Goal: Task Accomplishment & Management: Use online tool/utility

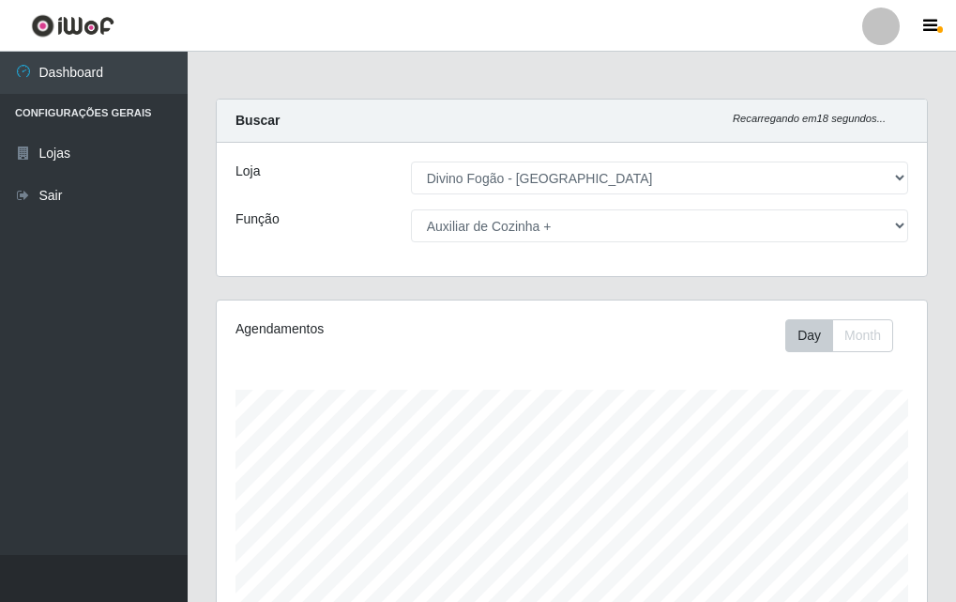
select select "499"
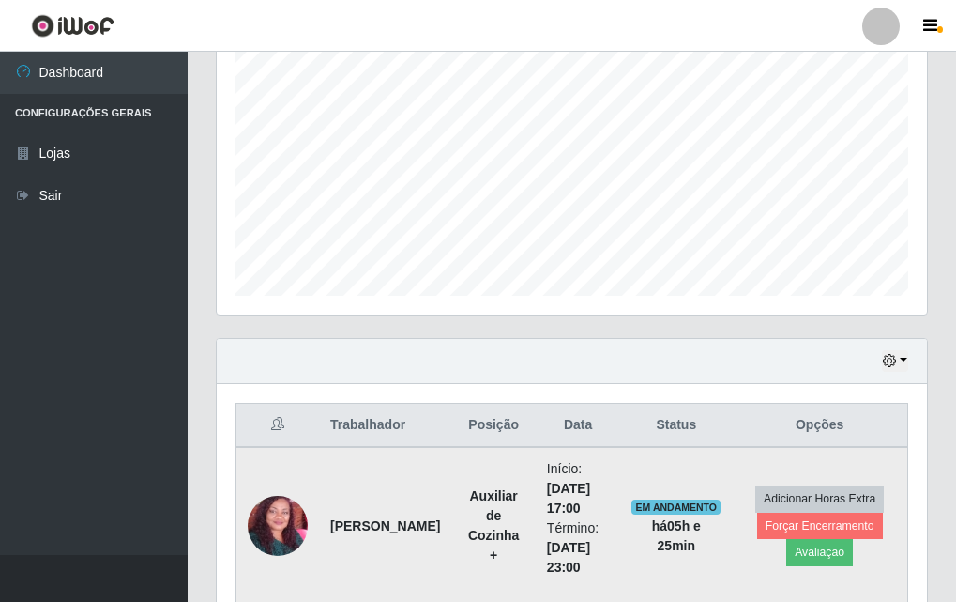
scroll to position [467, 0]
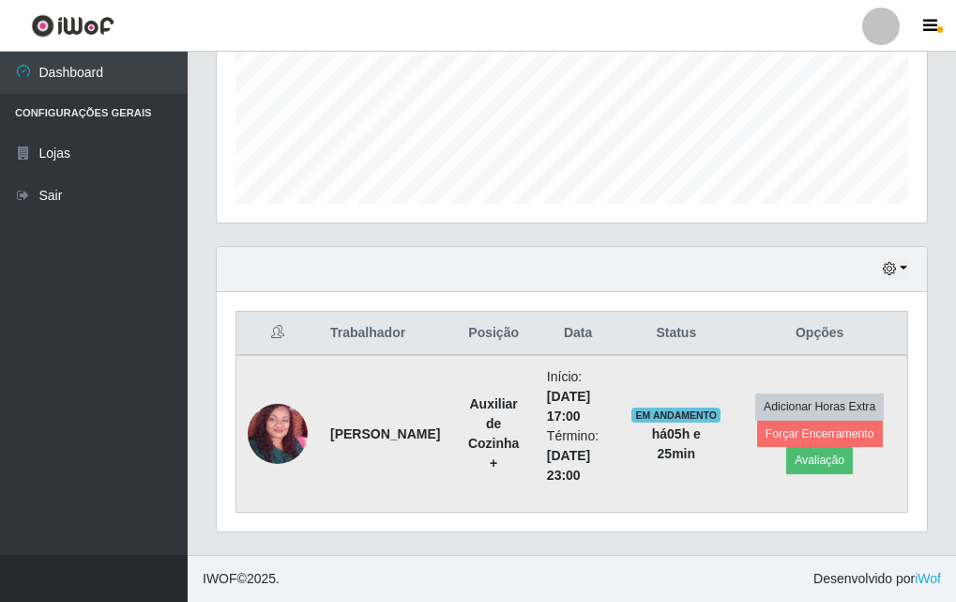
click at [548, 370] on li "Início: [DATE] 17:00" at bounding box center [578, 396] width 62 height 59
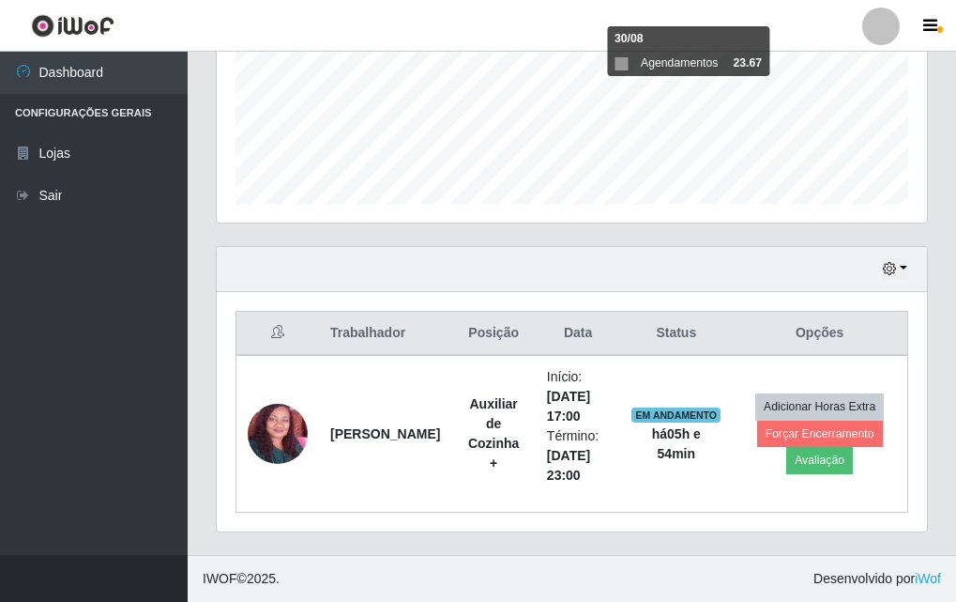
scroll to position [0, 0]
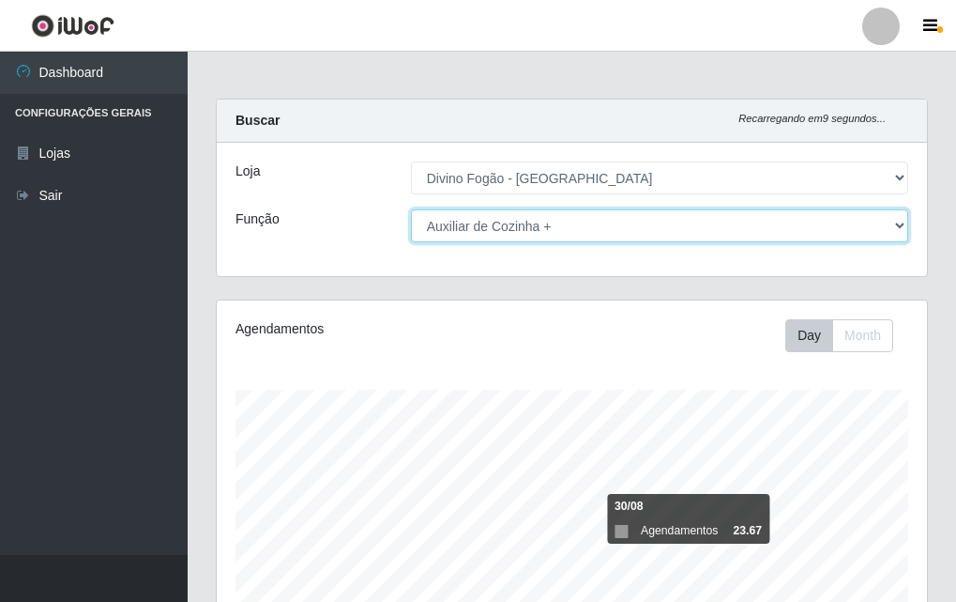
click at [617, 231] on select "[Selecione...] ASG ASG + ASG ++ Auxiliar de Cozinha Auxiliar de Cozinha + Auxil…" at bounding box center [659, 225] width 497 height 33
click at [411, 209] on select "[Selecione...] ASG ASG + ASG ++ Auxiliar de Cozinha Auxiliar de Cozinha + Auxil…" at bounding box center [659, 225] width 497 height 33
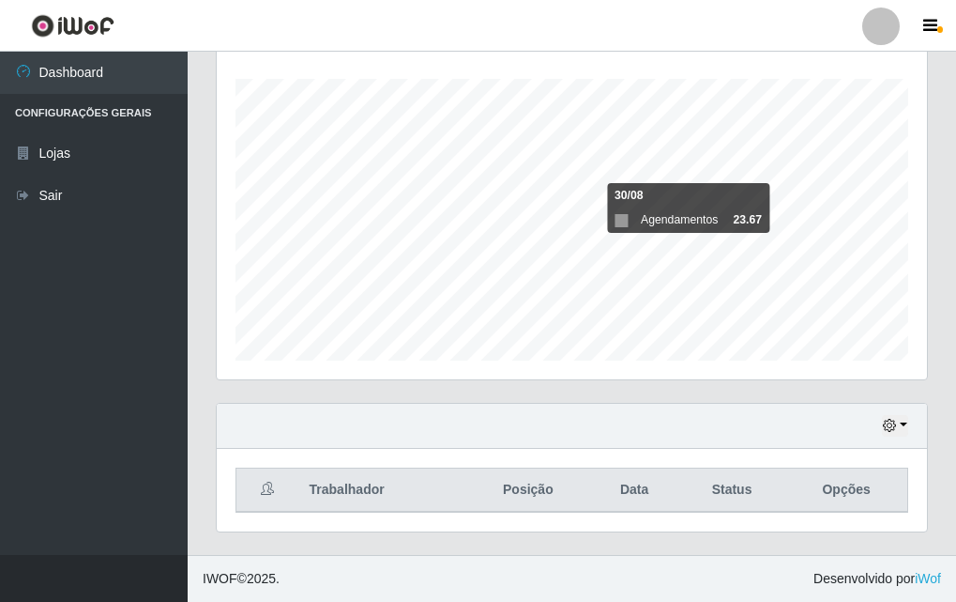
scroll to position [29, 0]
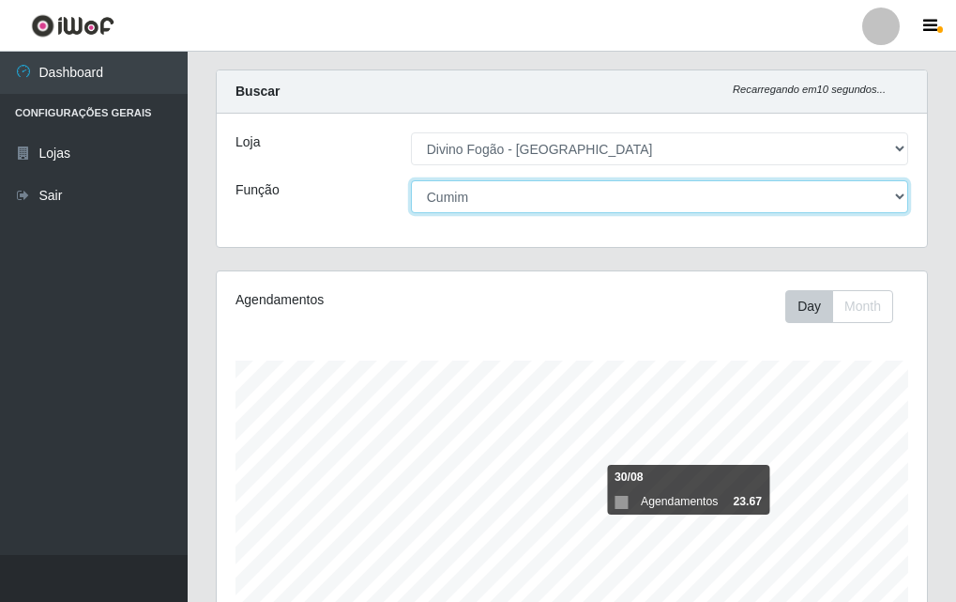
click at [556, 204] on select "[Selecione...] ASG ASG + ASG ++ Auxiliar de Cozinha Auxiliar de Cozinha + Auxil…" at bounding box center [659, 196] width 497 height 33
click at [411, 180] on select "[Selecione...] ASG ASG + ASG ++ Auxiliar de Cozinha Auxiliar de Cozinha + Auxil…" at bounding box center [659, 196] width 497 height 33
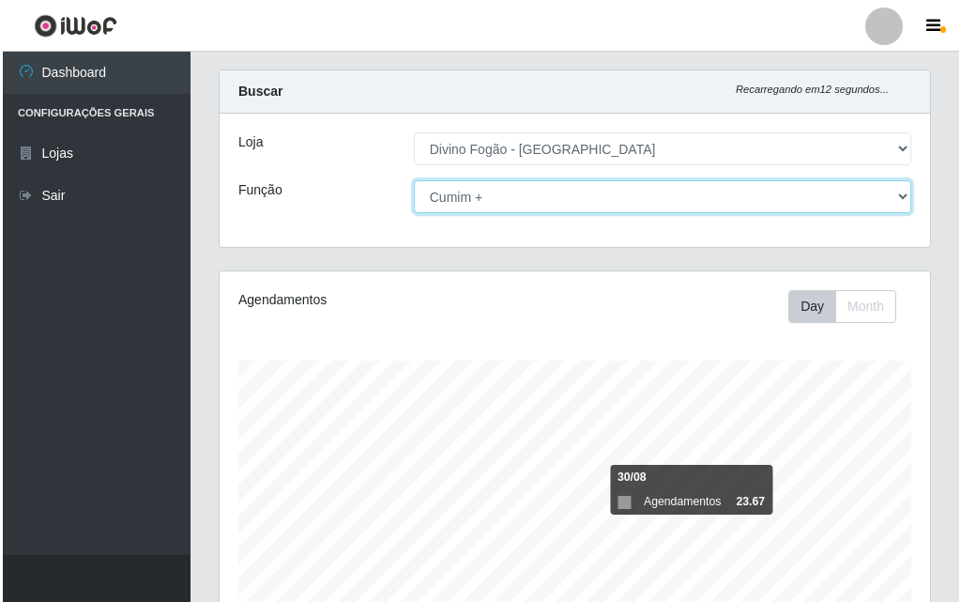
scroll to position [467, 0]
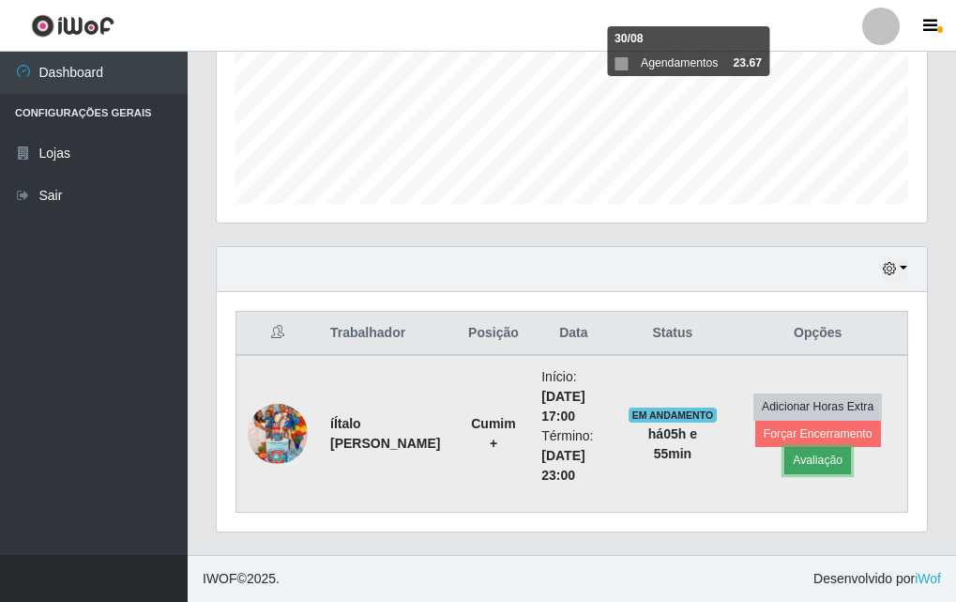
click at [813, 463] on button "Avaliação" at bounding box center [818, 460] width 67 height 26
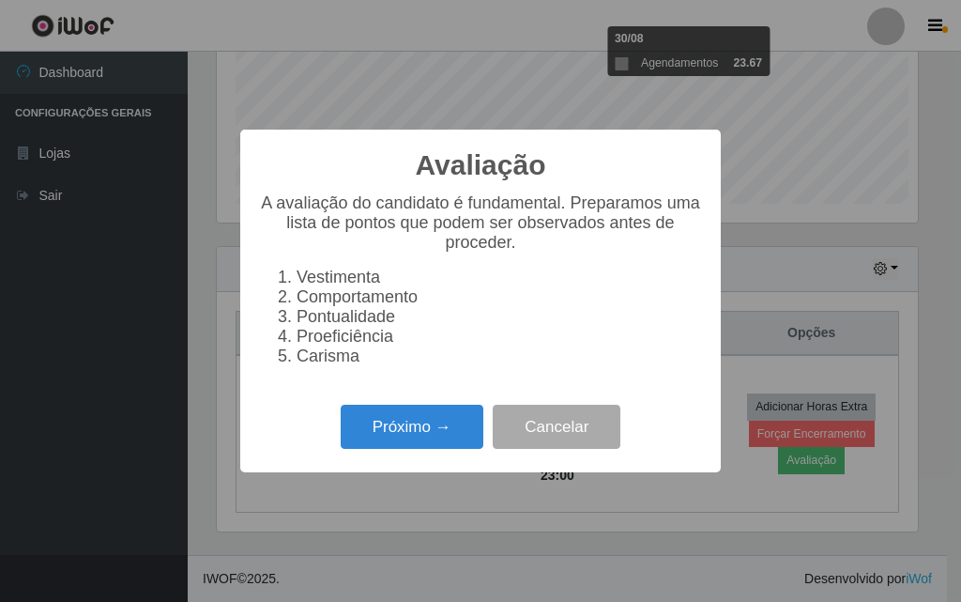
scroll to position [390, 701]
click at [465, 421] on button "Próximo →" at bounding box center [412, 427] width 143 height 44
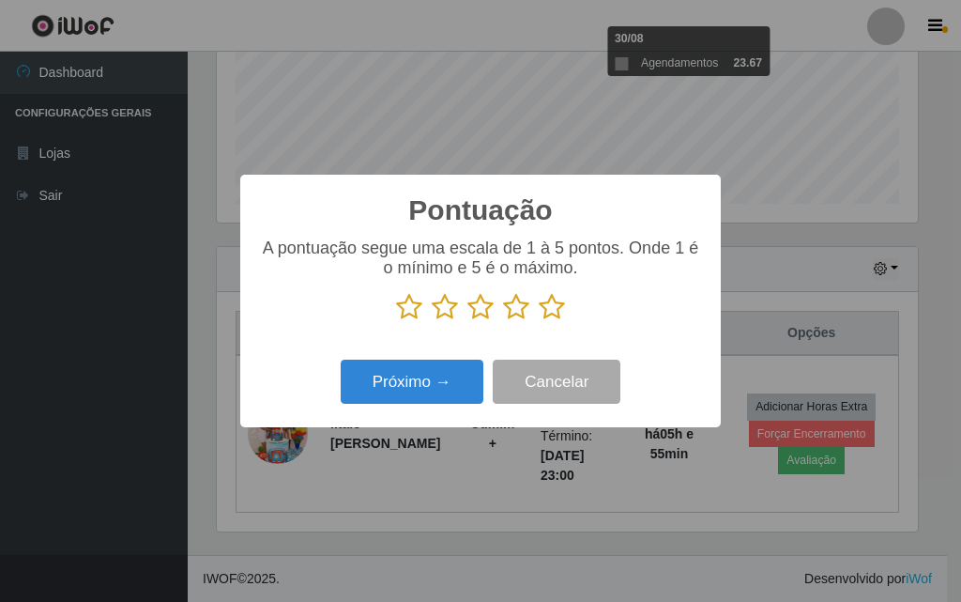
scroll to position [938251, 937940]
click at [554, 316] on icon at bounding box center [552, 307] width 26 height 28
click at [539, 321] on input "radio" at bounding box center [539, 321] width 0 height 0
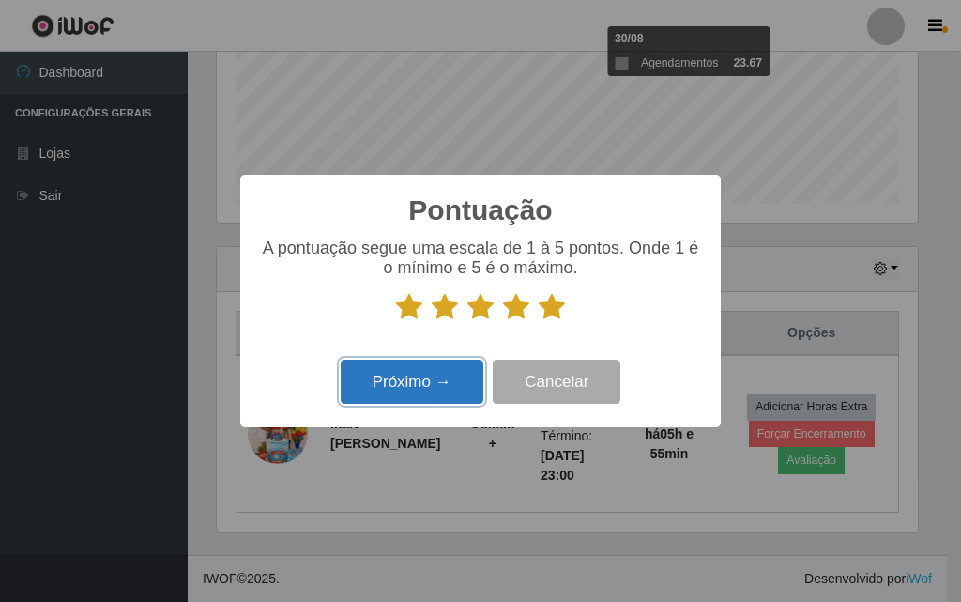
click at [443, 371] on button "Próximo →" at bounding box center [412, 381] width 143 height 44
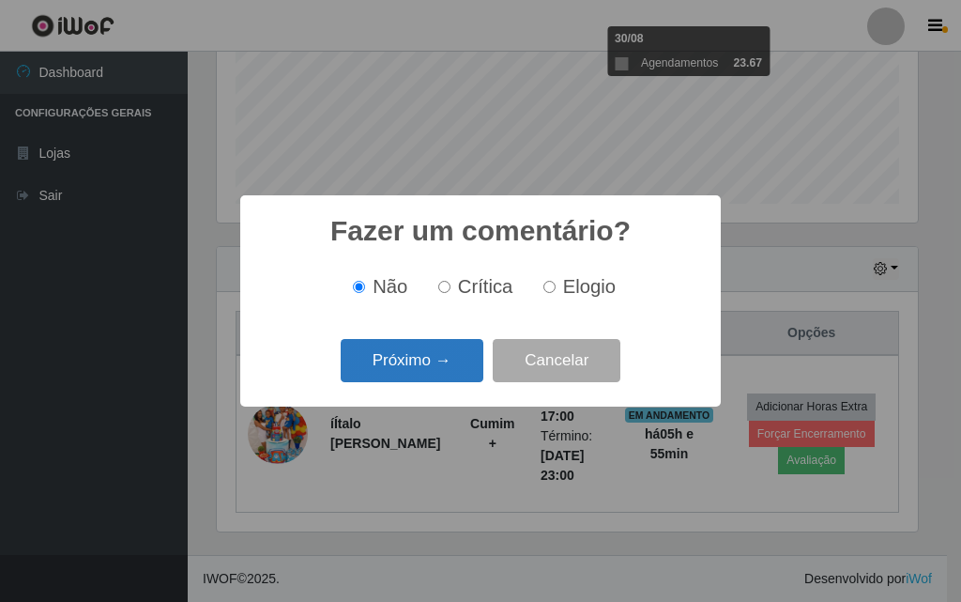
click at [446, 369] on button "Próximo →" at bounding box center [412, 361] width 143 height 44
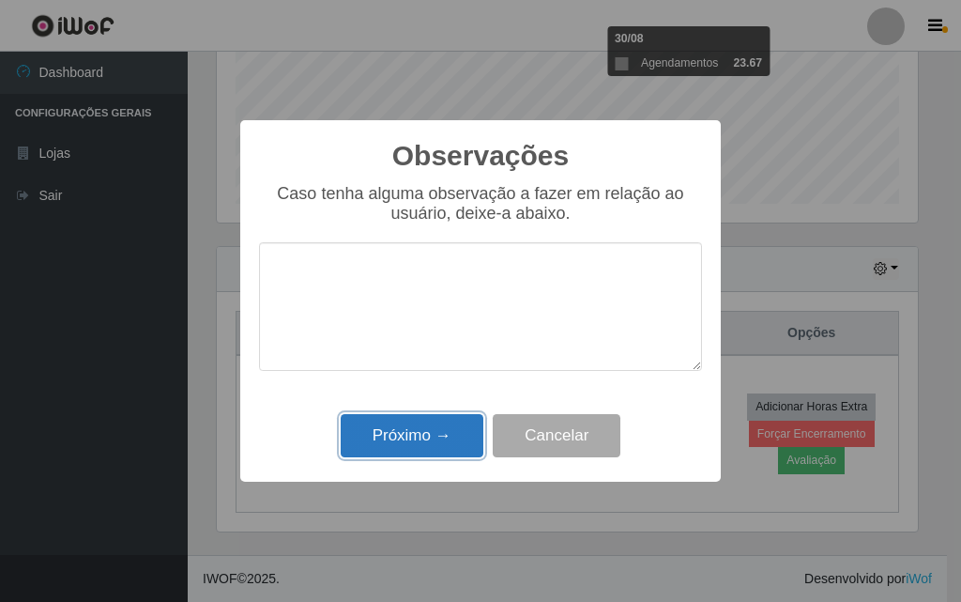
click at [443, 450] on button "Próximo →" at bounding box center [412, 436] width 143 height 44
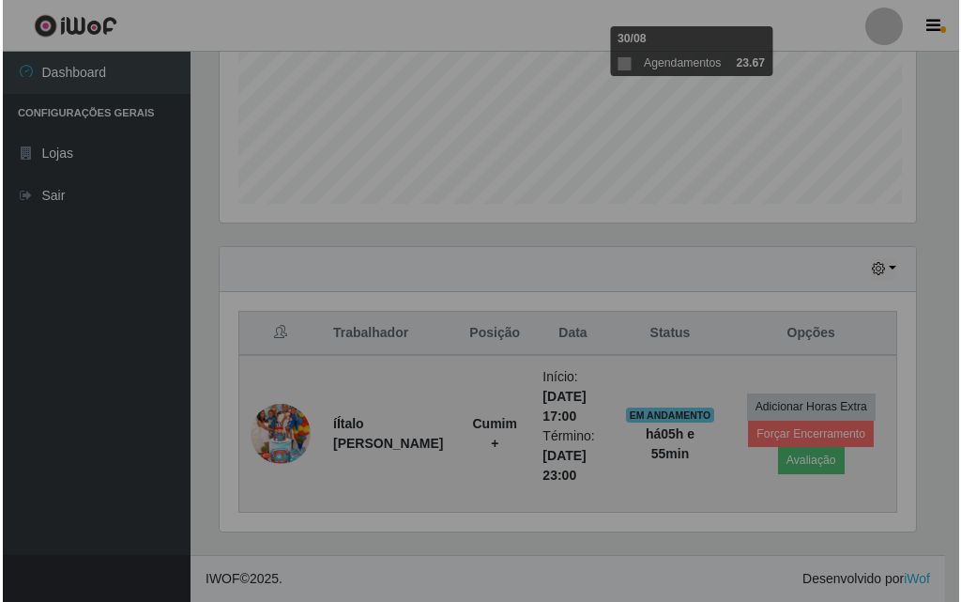
scroll to position [390, 711]
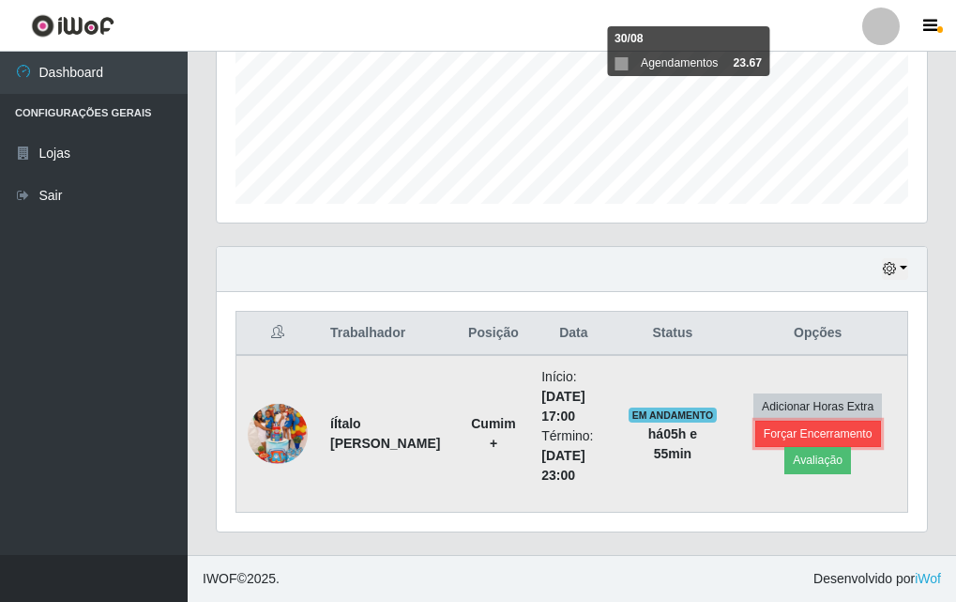
click at [790, 442] on button "Forçar Encerramento" at bounding box center [819, 434] width 126 height 26
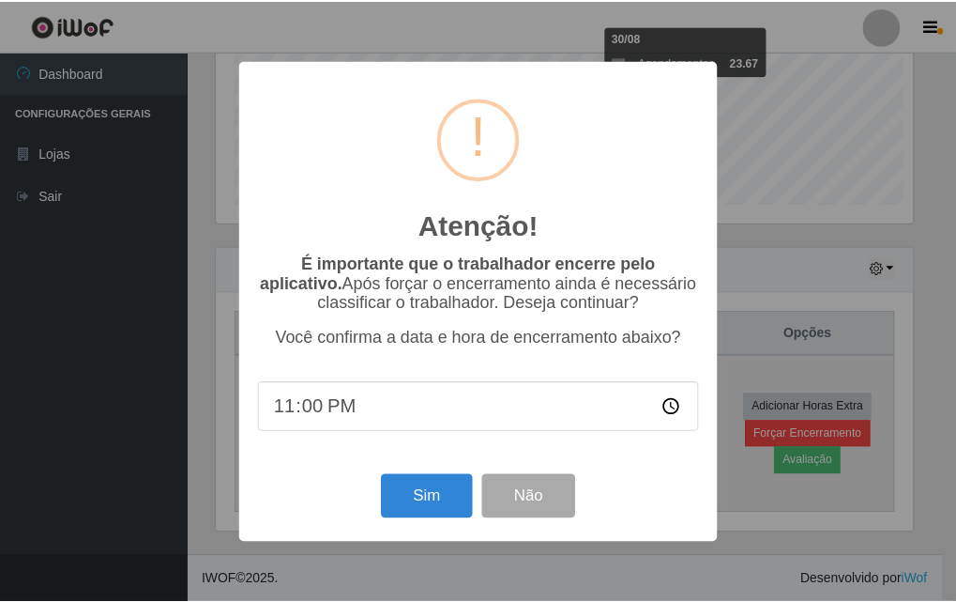
scroll to position [390, 701]
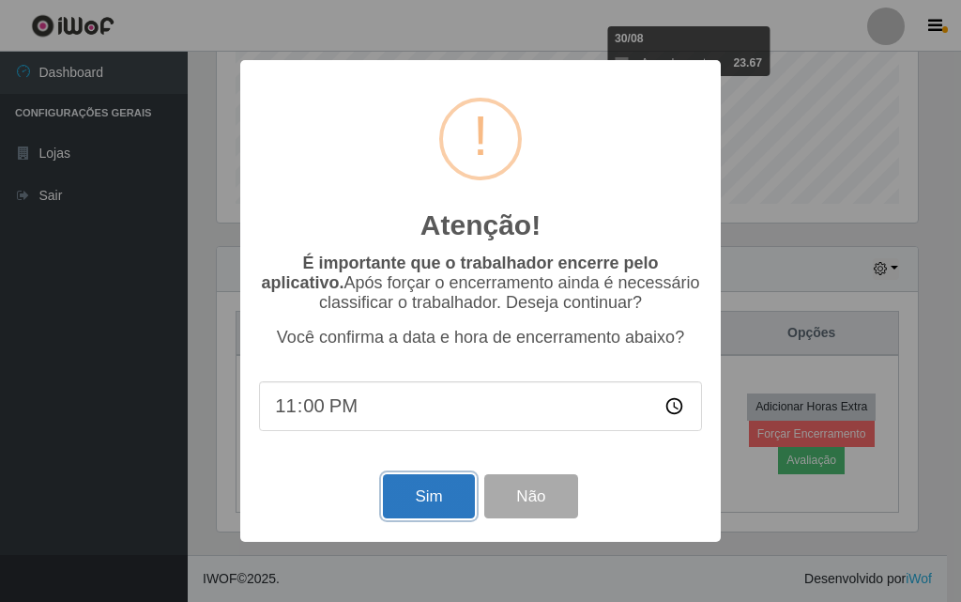
click at [451, 483] on button "Sim" at bounding box center [428, 496] width 91 height 44
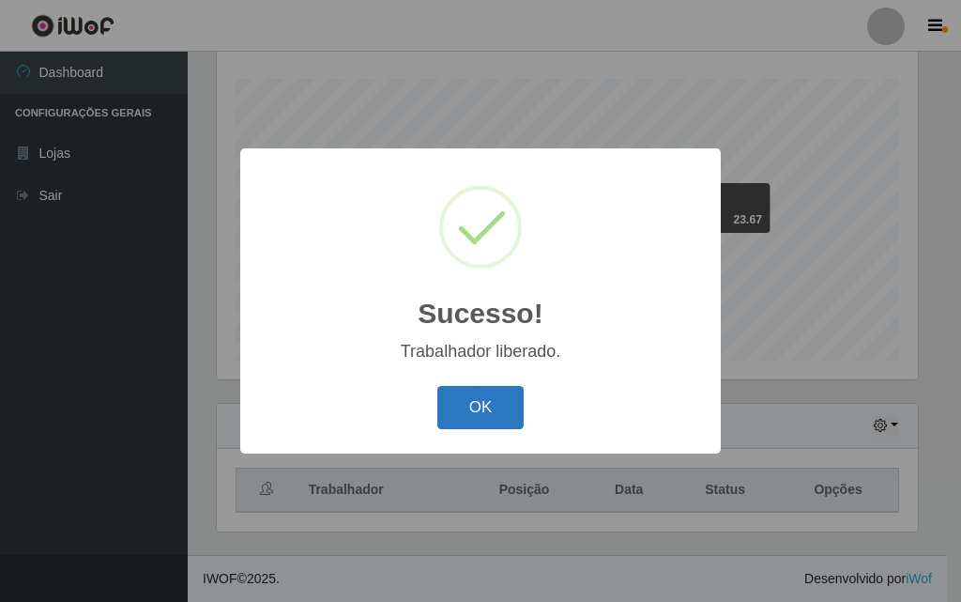
click at [489, 398] on button "OK" at bounding box center [480, 408] width 87 height 44
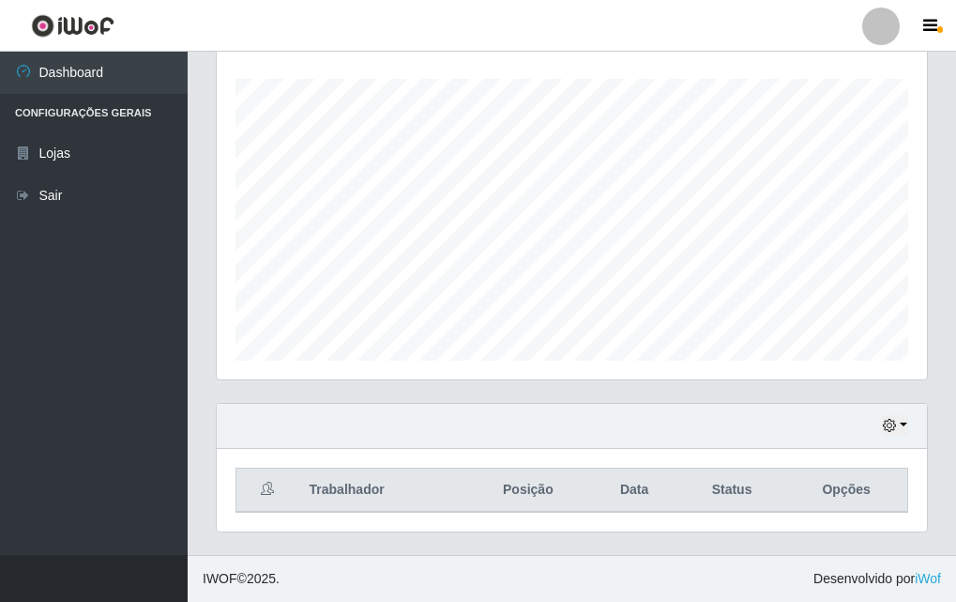
scroll to position [0, 0]
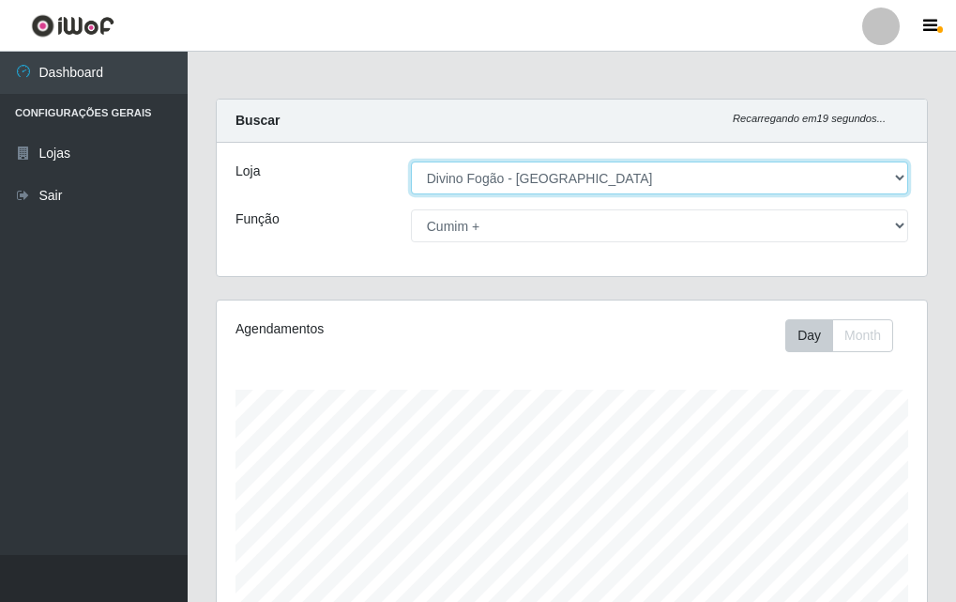
click at [701, 171] on select "[Selecione...] Divino Fogão - [GEOGRAPHIC_DATA]" at bounding box center [659, 177] width 497 height 33
click at [411, 161] on select "[Selecione...] Divino Fogão - [GEOGRAPHIC_DATA]" at bounding box center [659, 177] width 497 height 33
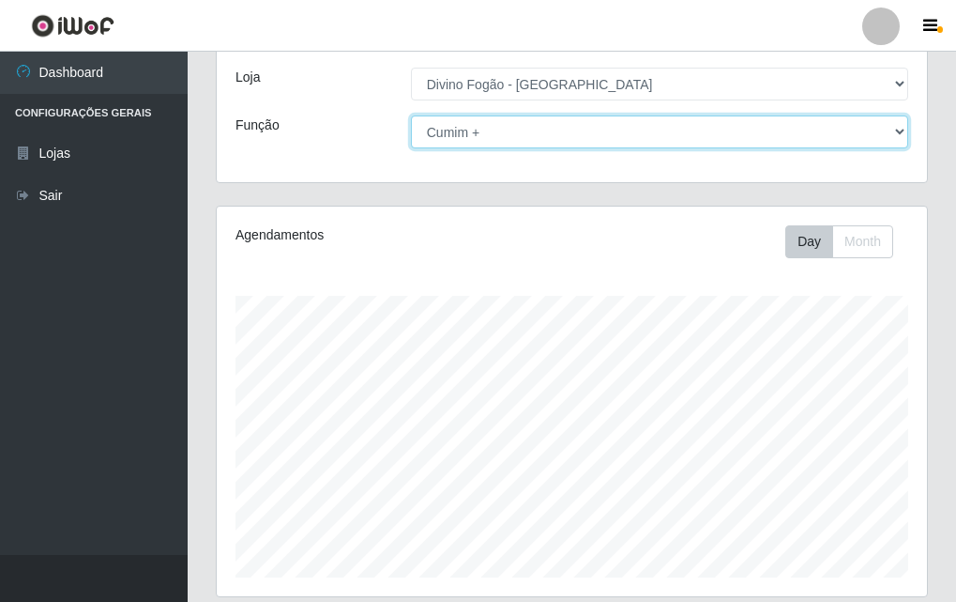
click at [729, 136] on select "[Selecione...] ASG ASG + ASG ++ Auxiliar de Cozinha Auxiliar de Cozinha + Auxil…" at bounding box center [659, 131] width 497 height 33
click at [411, 115] on select "[Selecione...] ASG ASG + ASG ++ Auxiliar de Cozinha Auxiliar de Cozinha + Auxil…" at bounding box center [659, 131] width 497 height 33
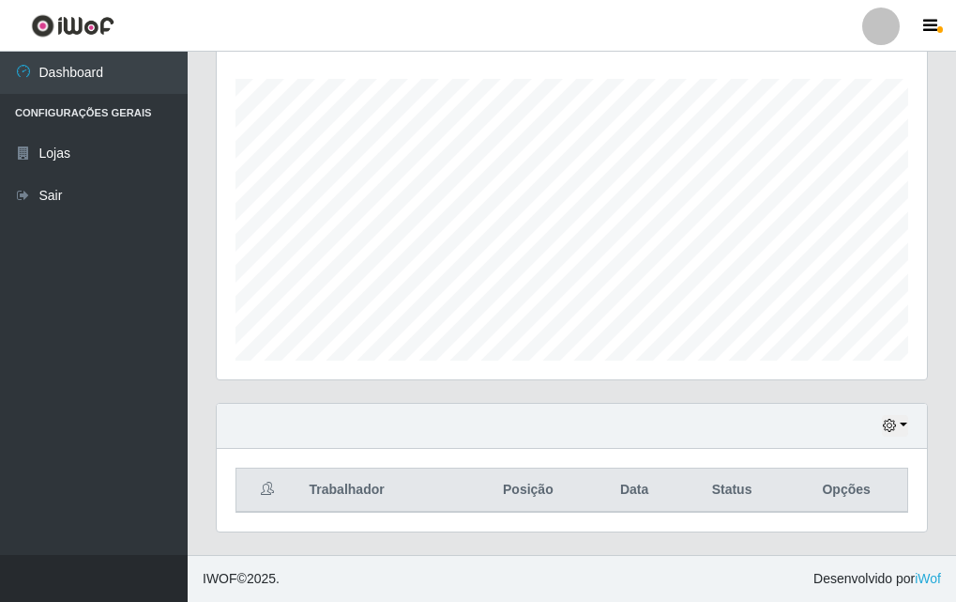
scroll to position [0, 0]
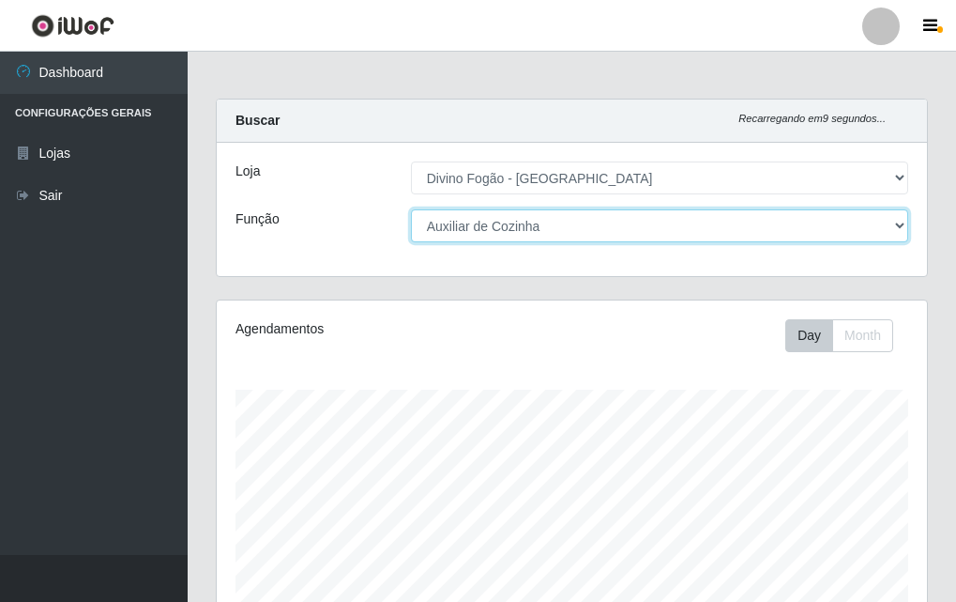
click at [672, 214] on select "[Selecione...] ASG ASG + ASG ++ Auxiliar de Cozinha Auxiliar de Cozinha + Auxil…" at bounding box center [659, 225] width 497 height 33
click at [411, 209] on select "[Selecione...] ASG ASG + ASG ++ Auxiliar de Cozinha Auxiliar de Cozinha + Auxil…" at bounding box center [659, 225] width 497 height 33
click at [667, 222] on select "[Selecione...] ASG ASG + ASG ++ Auxiliar de Cozinha Auxiliar de Cozinha + Auxil…" at bounding box center [659, 225] width 497 height 33
click at [411, 209] on select "[Selecione...] ASG ASG + ASG ++ Auxiliar de Cozinha Auxiliar de Cozinha + Auxil…" at bounding box center [659, 225] width 497 height 33
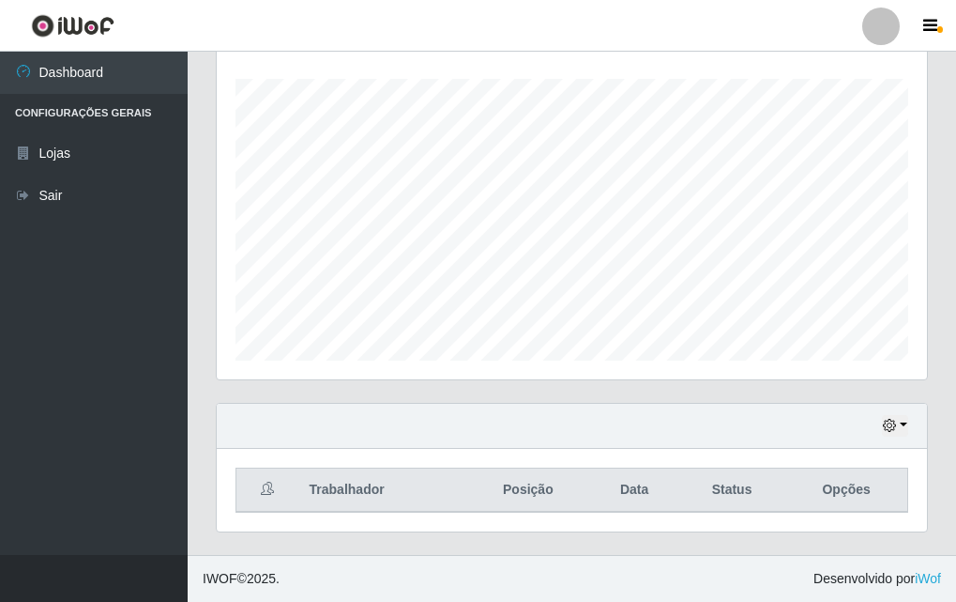
scroll to position [29, 0]
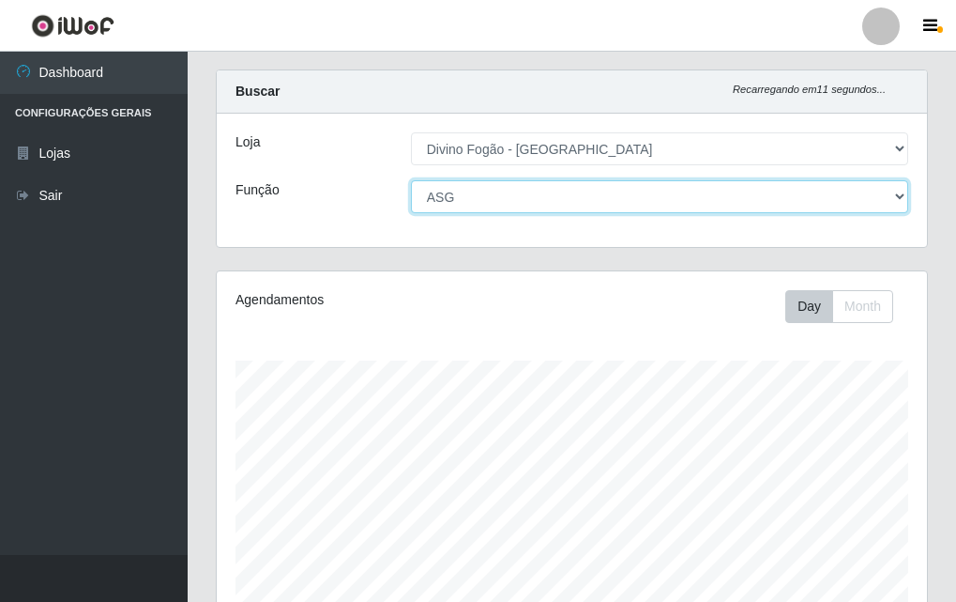
click at [629, 192] on select "[Selecione...] ASG ASG + ASG ++ Auxiliar de Cozinha Auxiliar de Cozinha + Auxil…" at bounding box center [659, 196] width 497 height 33
select select "[Selecione...]"
click at [411, 180] on select "[Selecione...] ASG ASG + ASG ++ Auxiliar de Cozinha Auxiliar de Cozinha + Auxil…" at bounding box center [659, 196] width 497 height 33
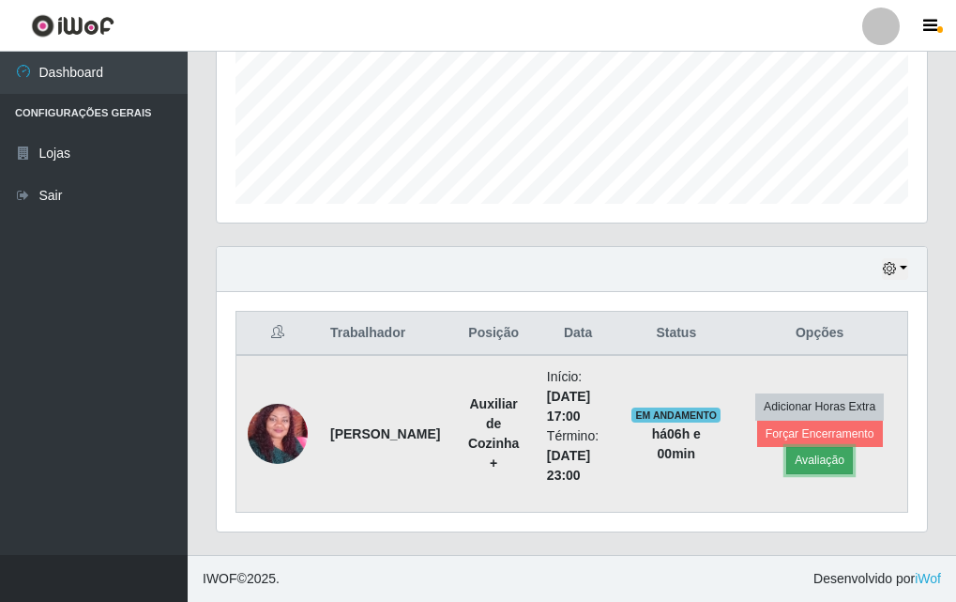
click at [802, 463] on button "Avaliação" at bounding box center [820, 460] width 67 height 26
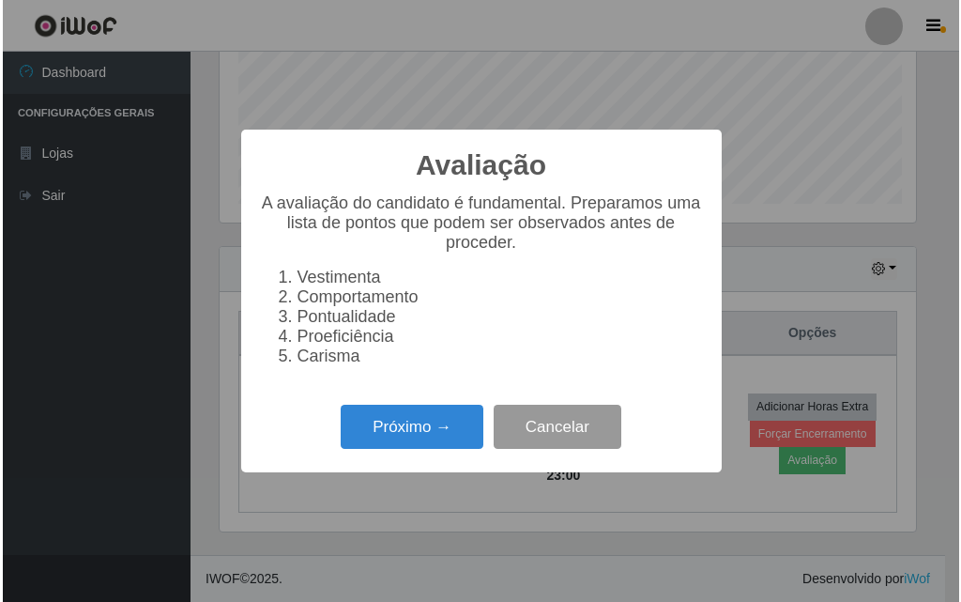
scroll to position [390, 701]
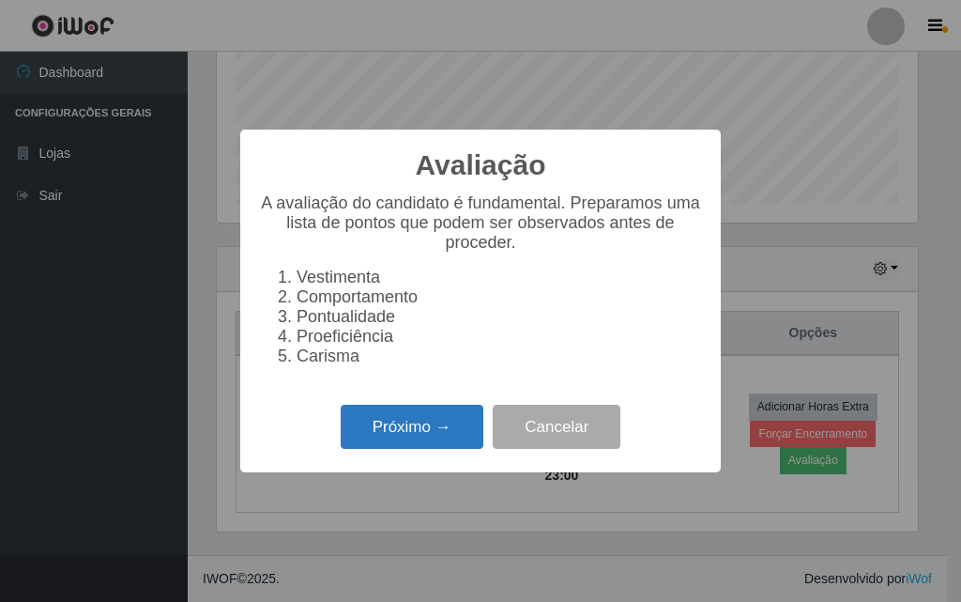
click at [443, 441] on button "Próximo →" at bounding box center [412, 427] width 143 height 44
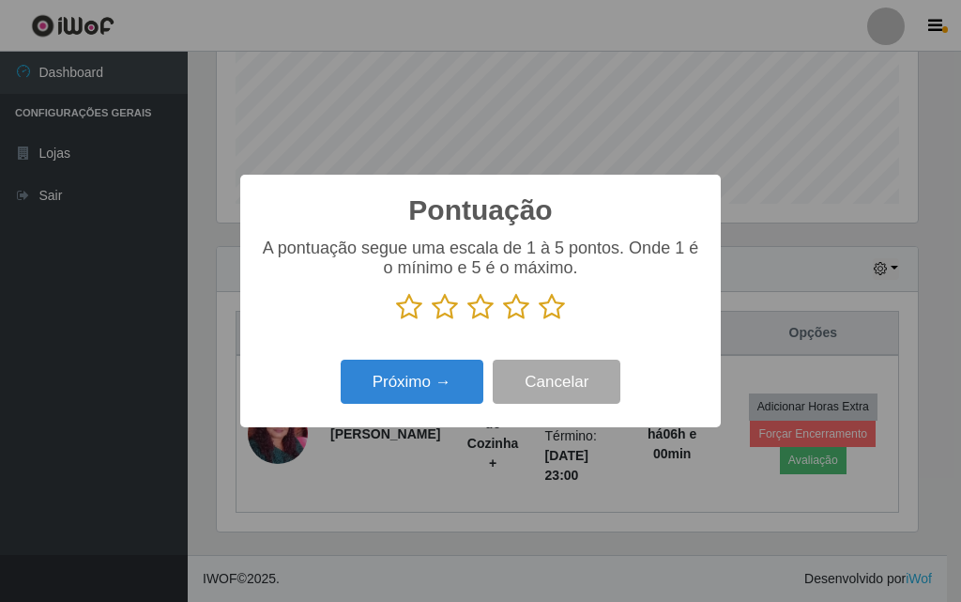
click at [558, 308] on icon at bounding box center [552, 307] width 26 height 28
click at [539, 321] on input "radio" at bounding box center [539, 321] width 0 height 0
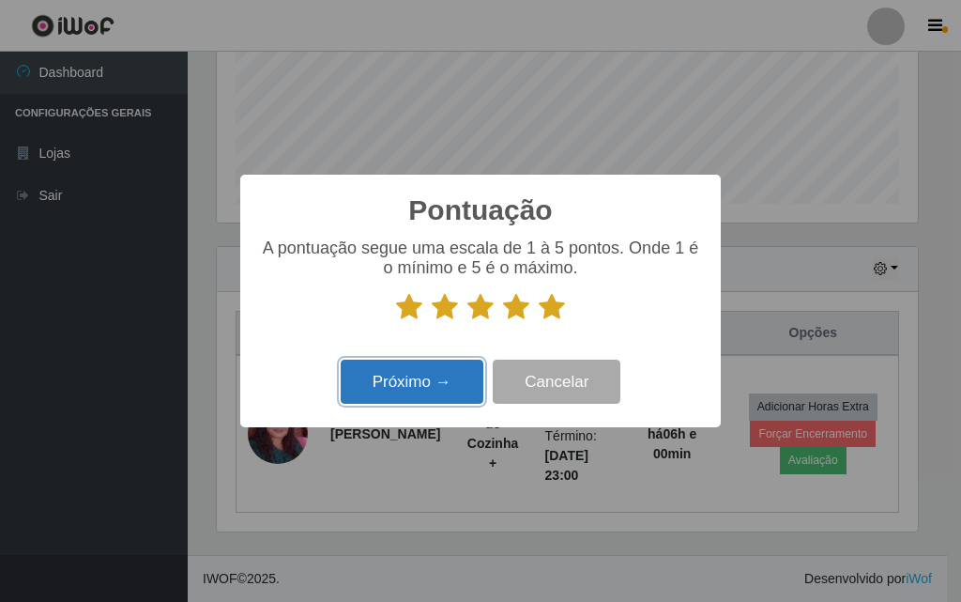
click at [450, 381] on button "Próximo →" at bounding box center [412, 381] width 143 height 44
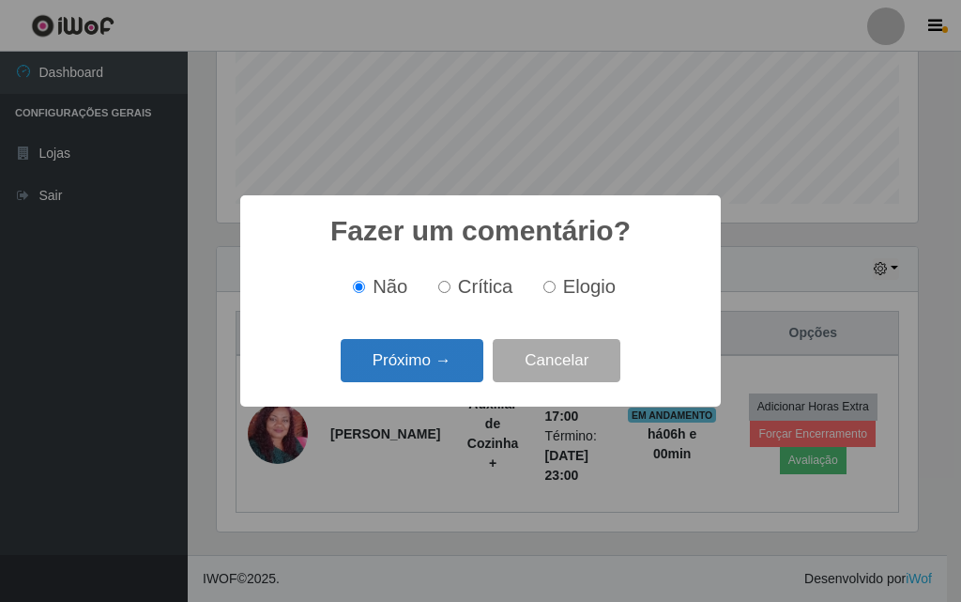
click at [424, 346] on button "Próximo →" at bounding box center [412, 361] width 143 height 44
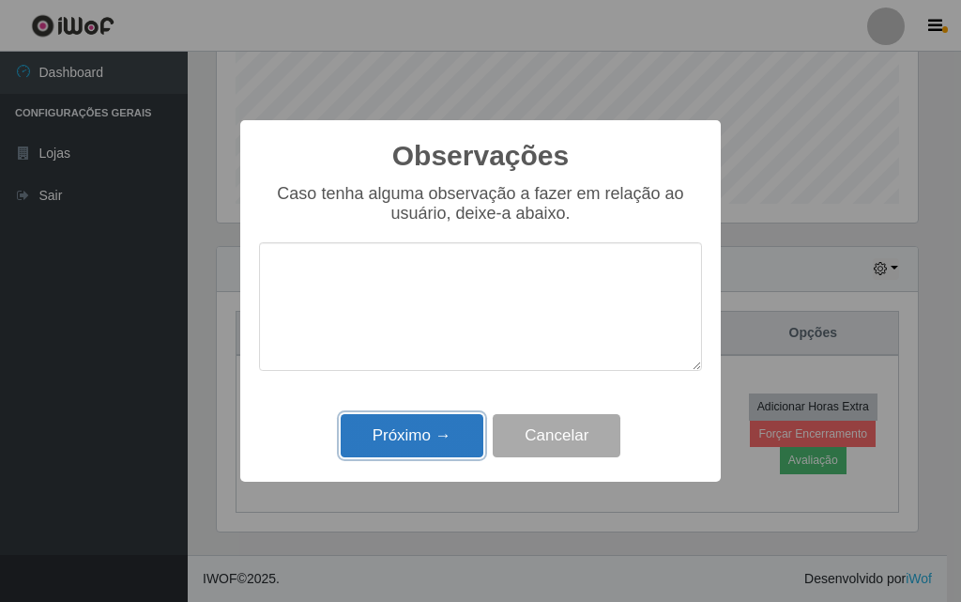
click at [421, 441] on button "Próximo →" at bounding box center [412, 436] width 143 height 44
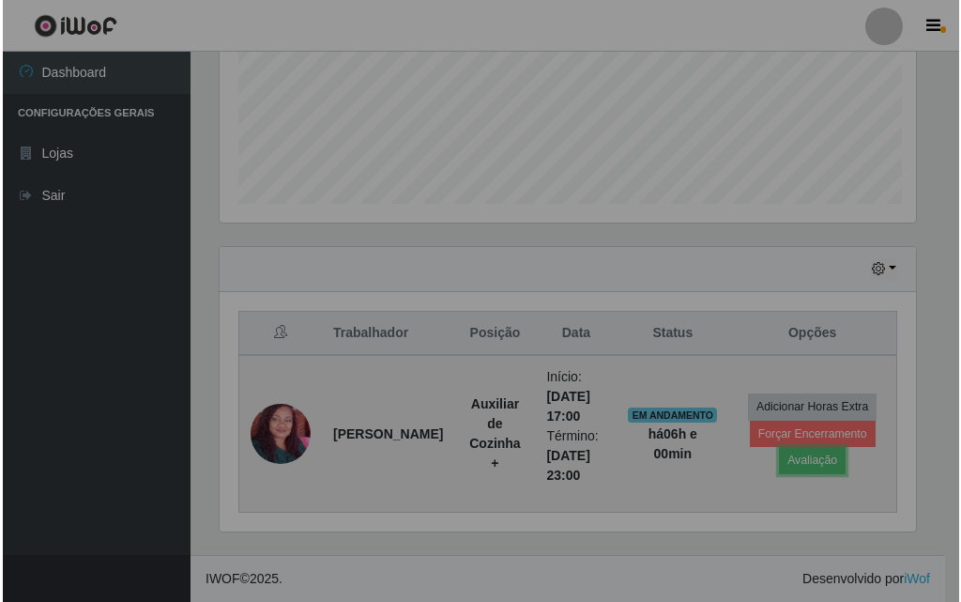
scroll to position [390, 711]
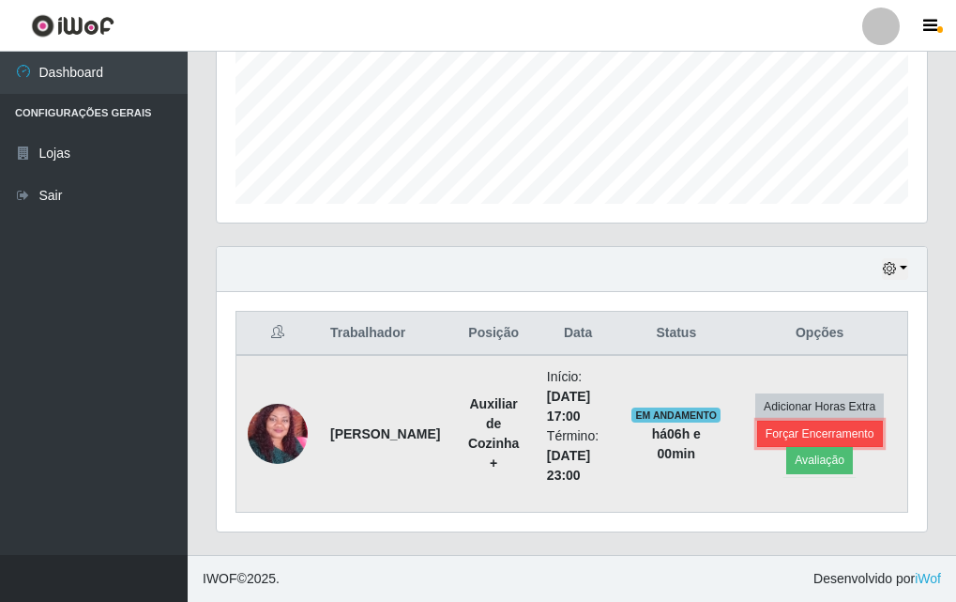
click at [798, 428] on button "Forçar Encerramento" at bounding box center [820, 434] width 126 height 26
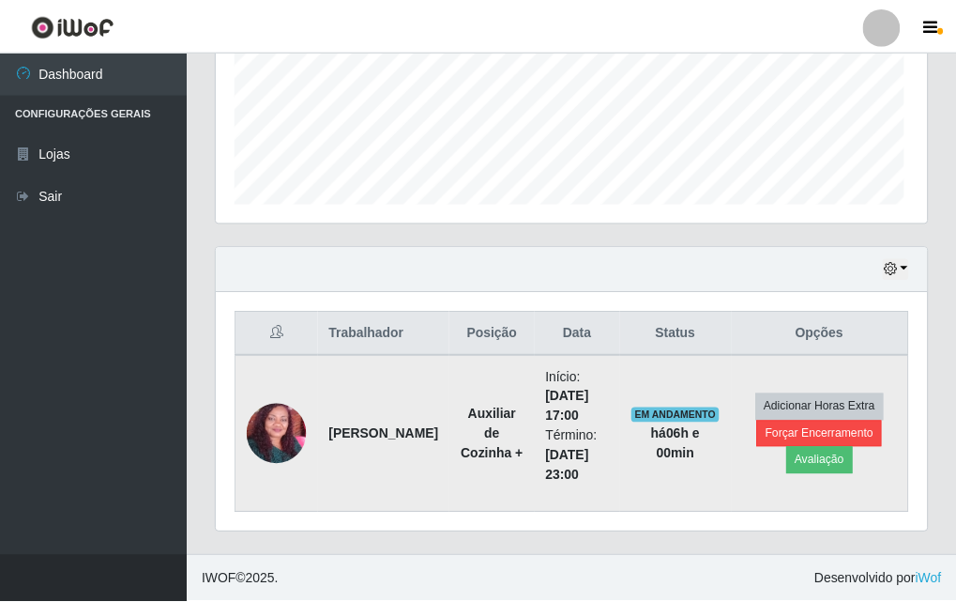
scroll to position [390, 701]
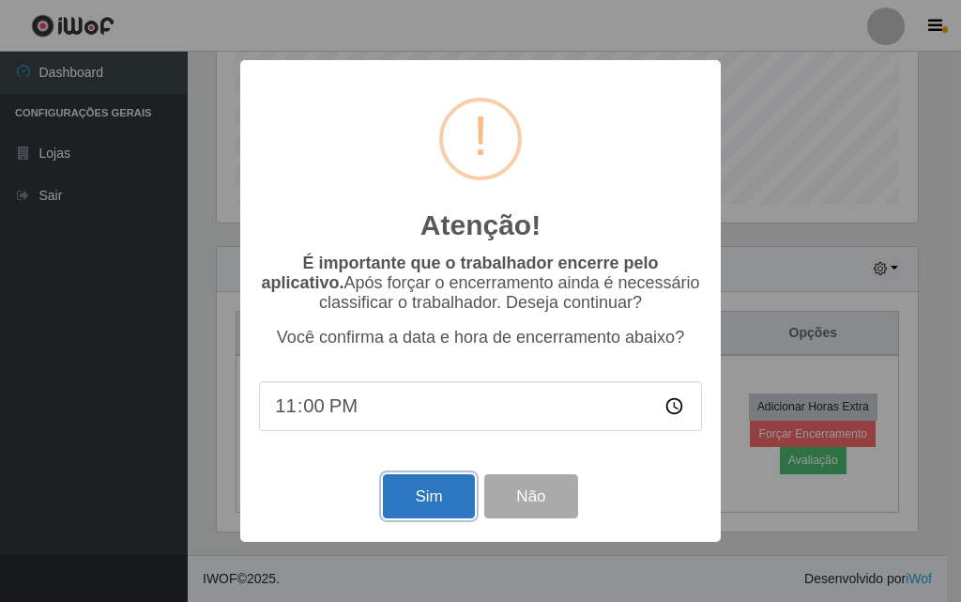
click at [435, 489] on button "Sim" at bounding box center [428, 496] width 91 height 44
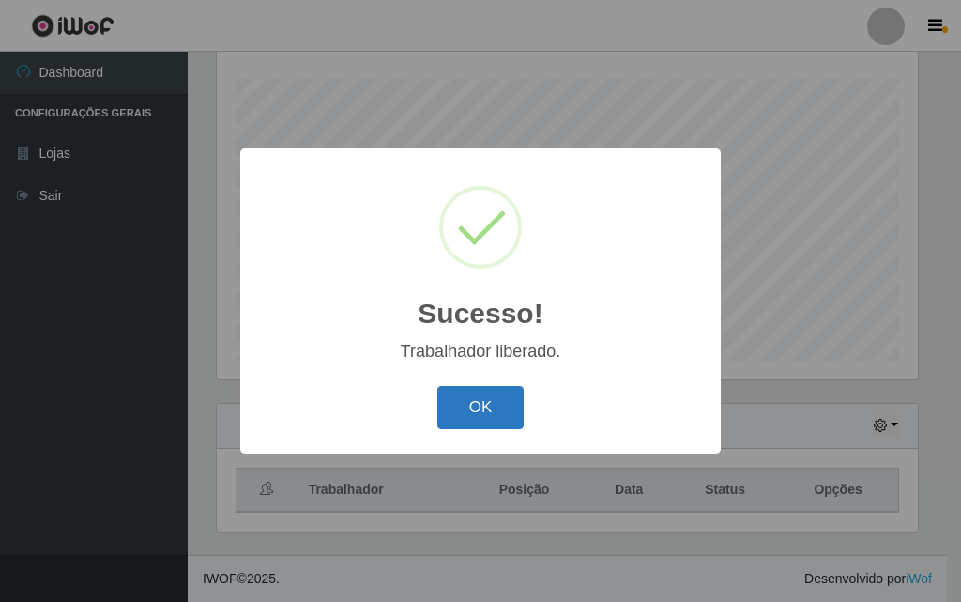
click at [482, 404] on button "OK" at bounding box center [480, 408] width 87 height 44
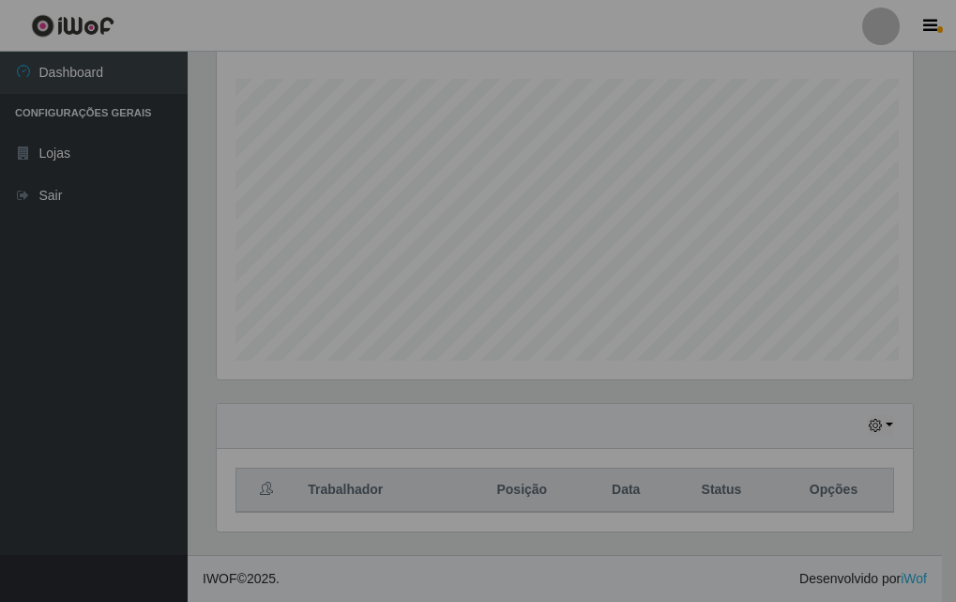
scroll to position [390, 711]
